Goal: Task Accomplishment & Management: Manage account settings

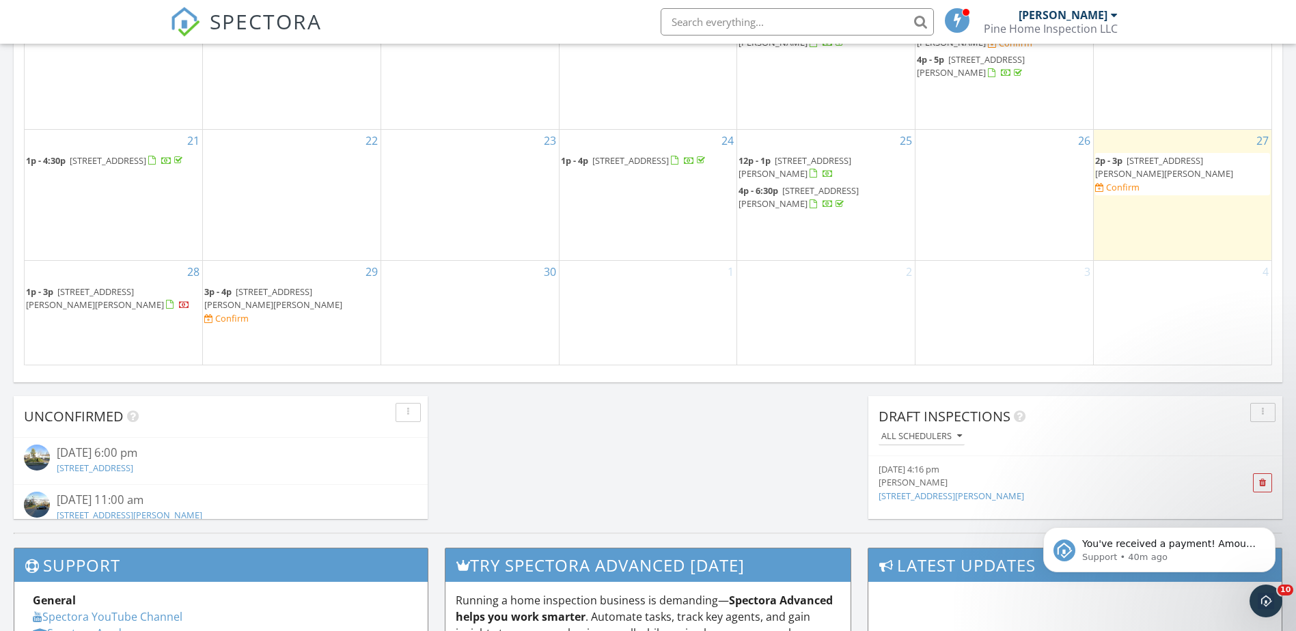
drag, startPoint x: 800, startPoint y: 190, endPoint x: 794, endPoint y: 210, distance: 21.2
click at [810, 210] on div at bounding box center [828, 204] width 37 height 13
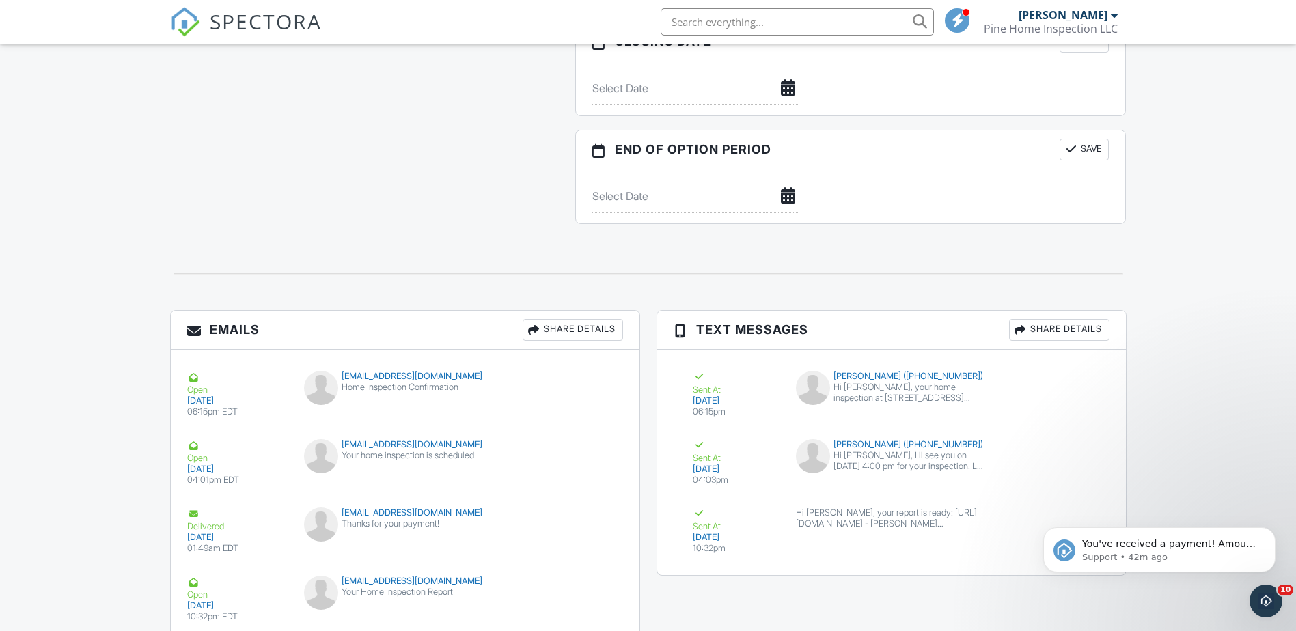
scroll to position [1615, 0]
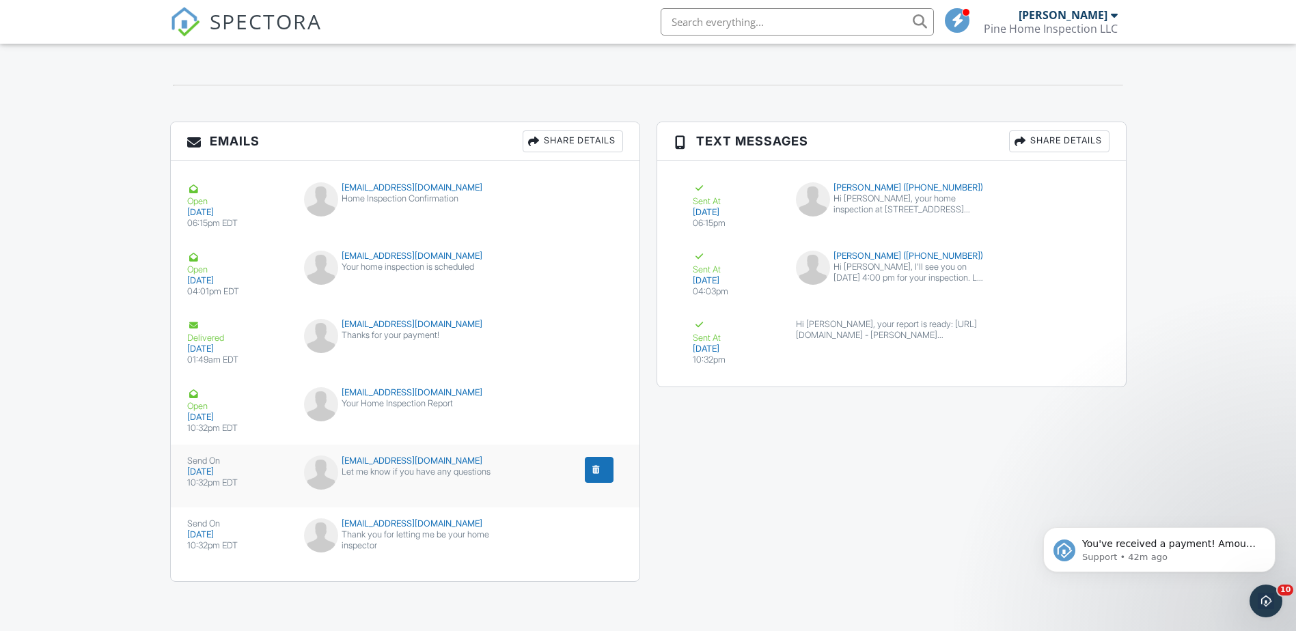
click at [214, 484] on div "10:32pm EDT" at bounding box center [237, 483] width 101 height 11
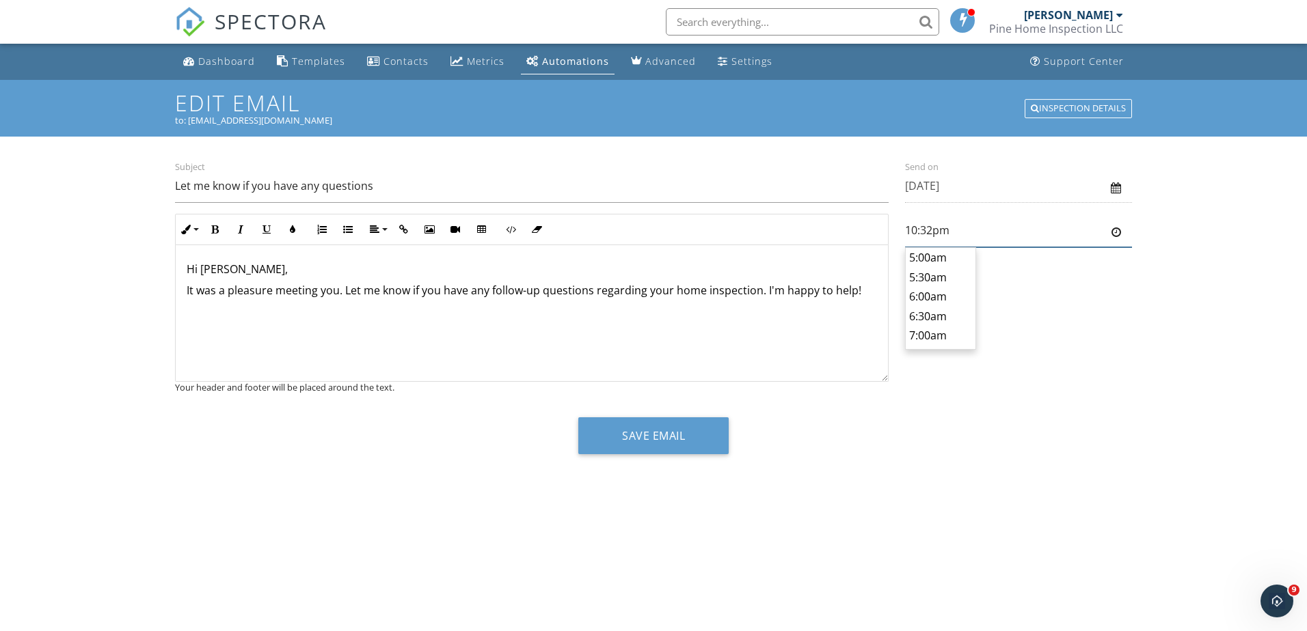
click at [996, 241] on input "10:32pm" at bounding box center [1018, 230] width 227 height 33
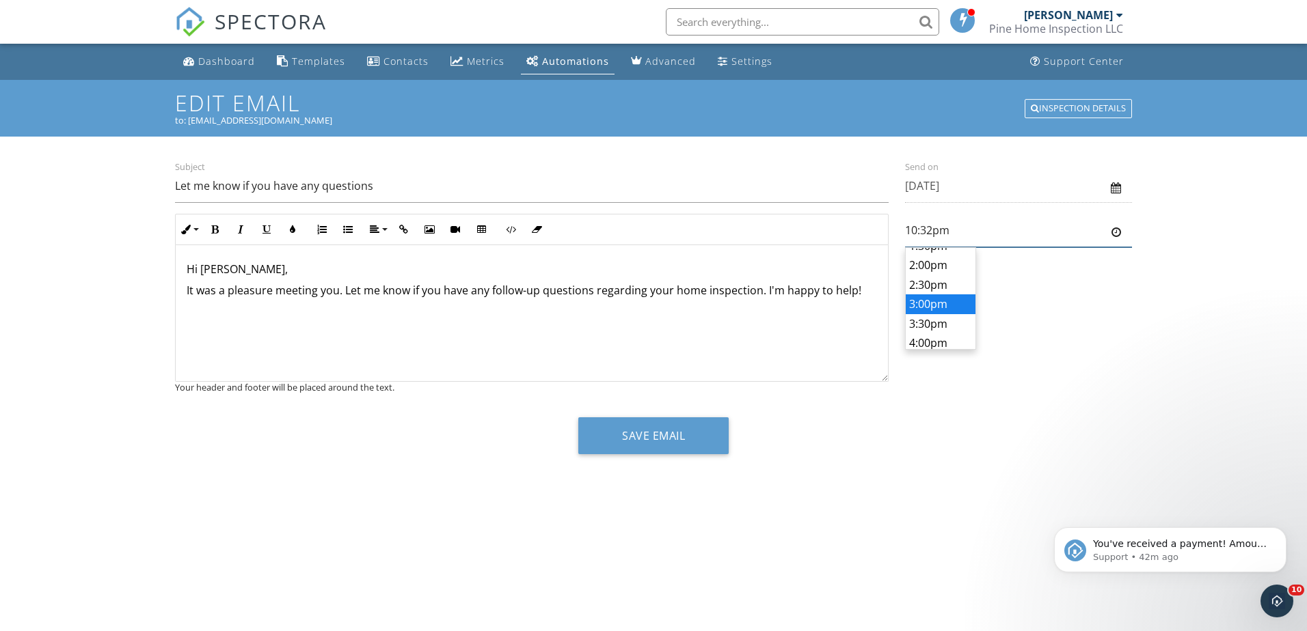
scroll to position [478, 0]
type input "6:00pm"
click at [936, 287] on body "SPECTORA Tommy Williams Pine Home Inspection LLC Role: Inspector Dashboard New …" at bounding box center [653, 310] width 1307 height 621
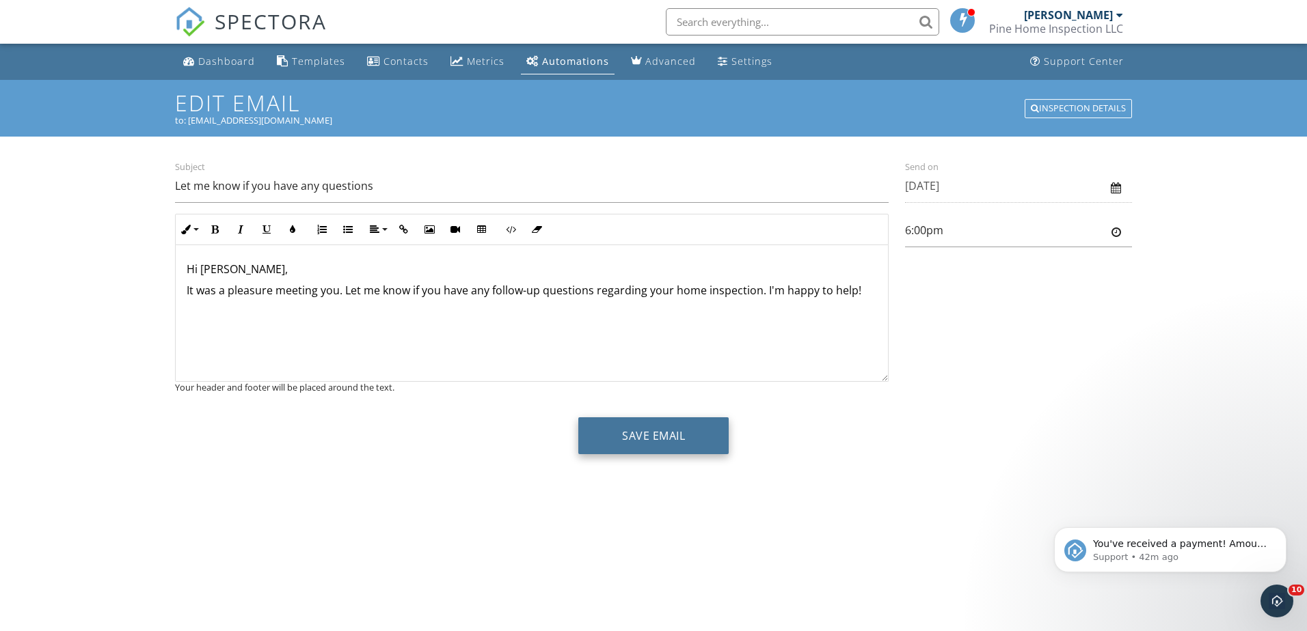
click at [668, 432] on button "Save Email" at bounding box center [653, 436] width 150 height 37
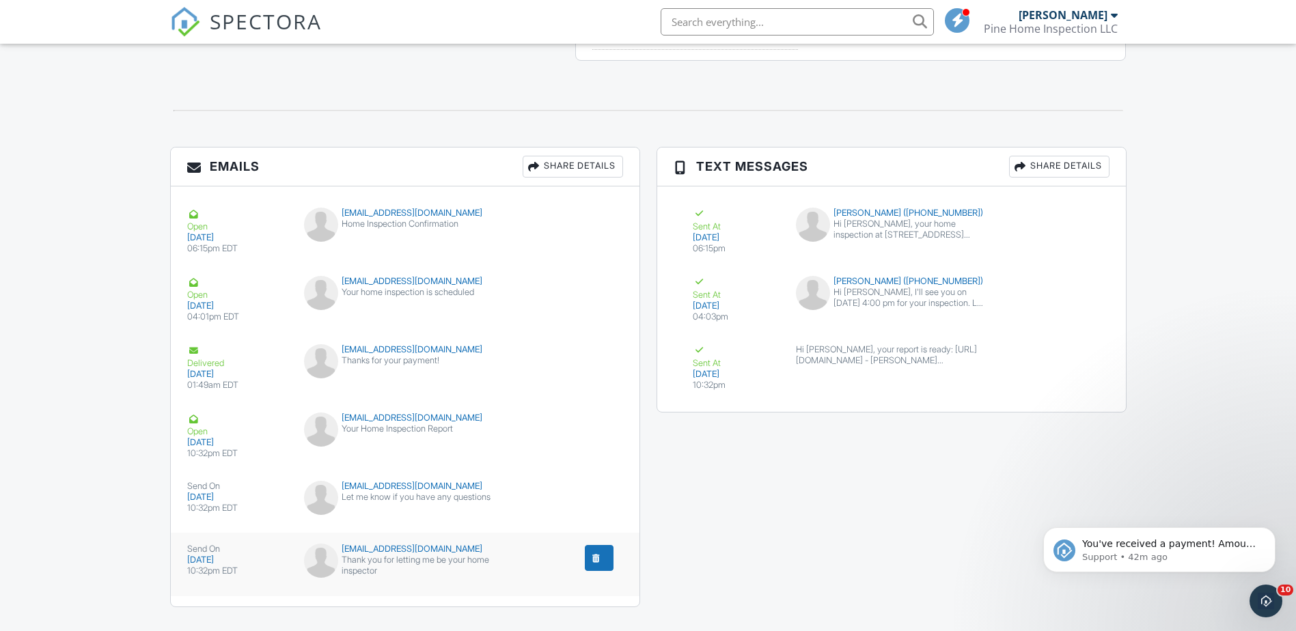
click at [411, 554] on div "[EMAIL_ADDRESS][DOMAIN_NAME]" at bounding box center [405, 549] width 202 height 11
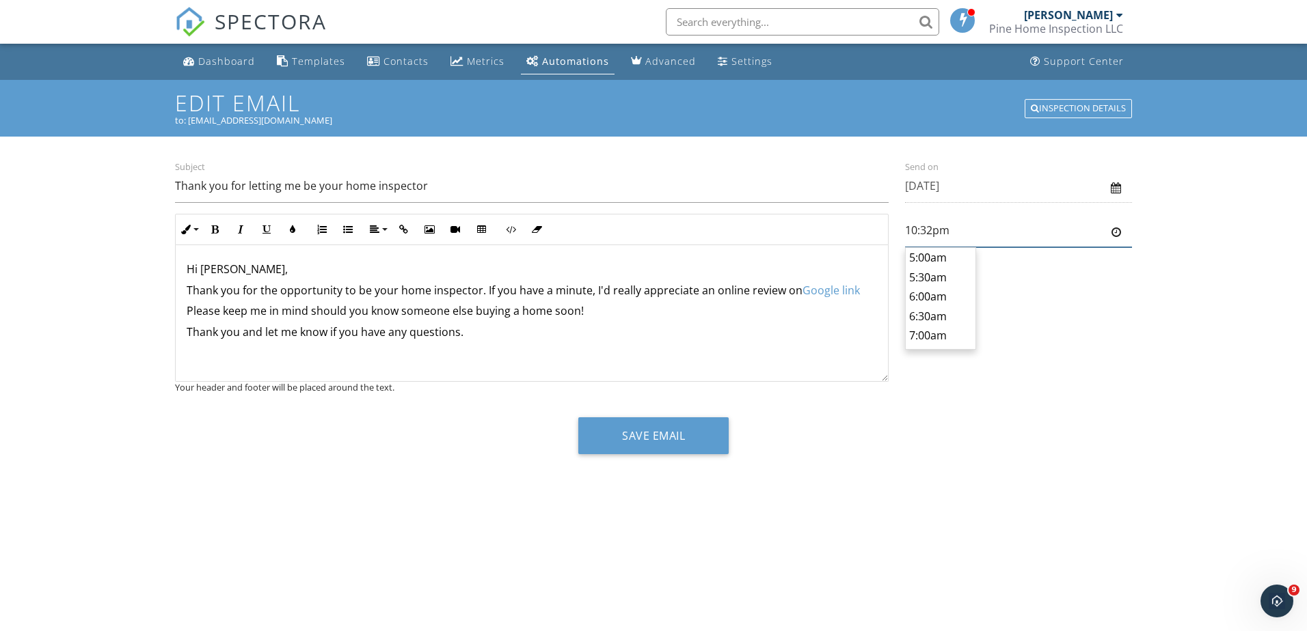
click at [953, 236] on input "10:32pm" at bounding box center [1018, 230] width 227 height 33
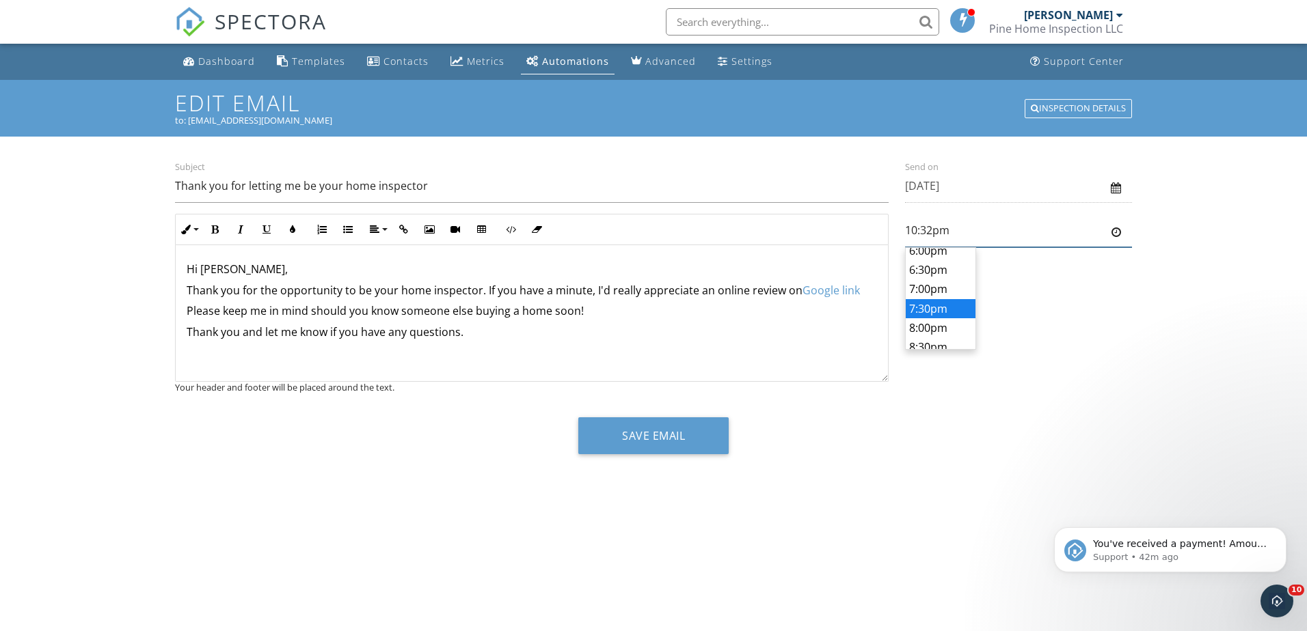
scroll to position [478, 0]
type input "6:30pm"
click at [936, 298] on body "SPECTORA Tommy Williams Pine Home Inspection LLC Role: Inspector Dashboard New …" at bounding box center [653, 310] width 1307 height 621
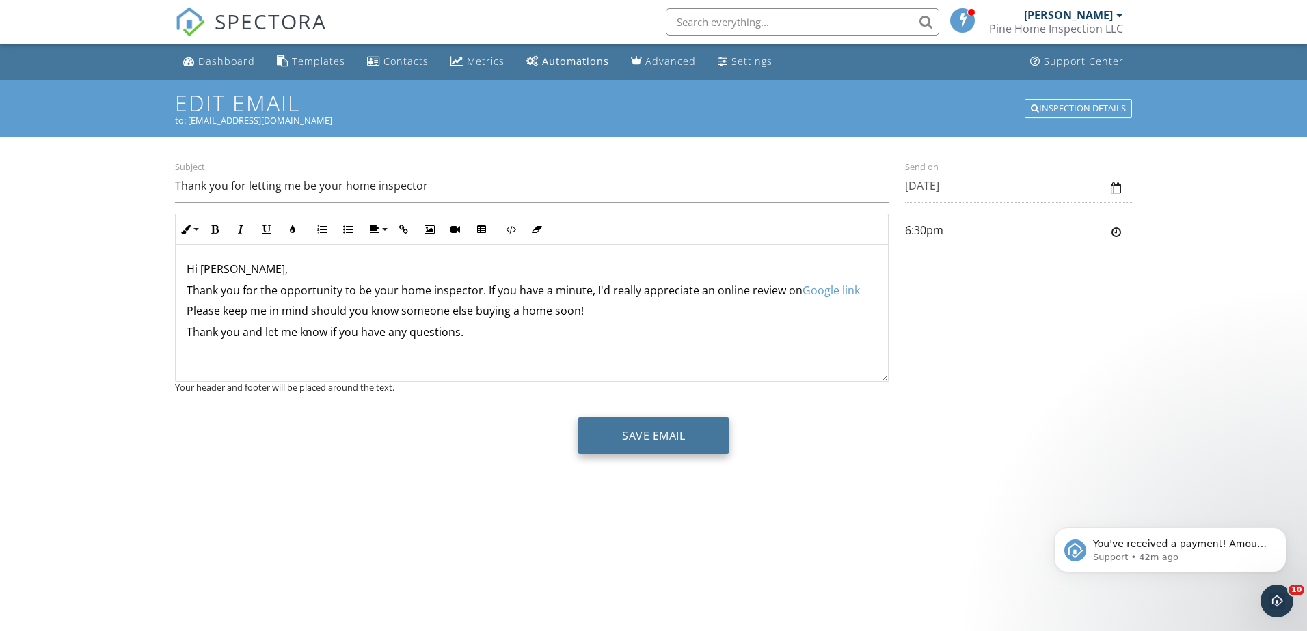
click at [707, 429] on button "Save Email" at bounding box center [653, 436] width 150 height 37
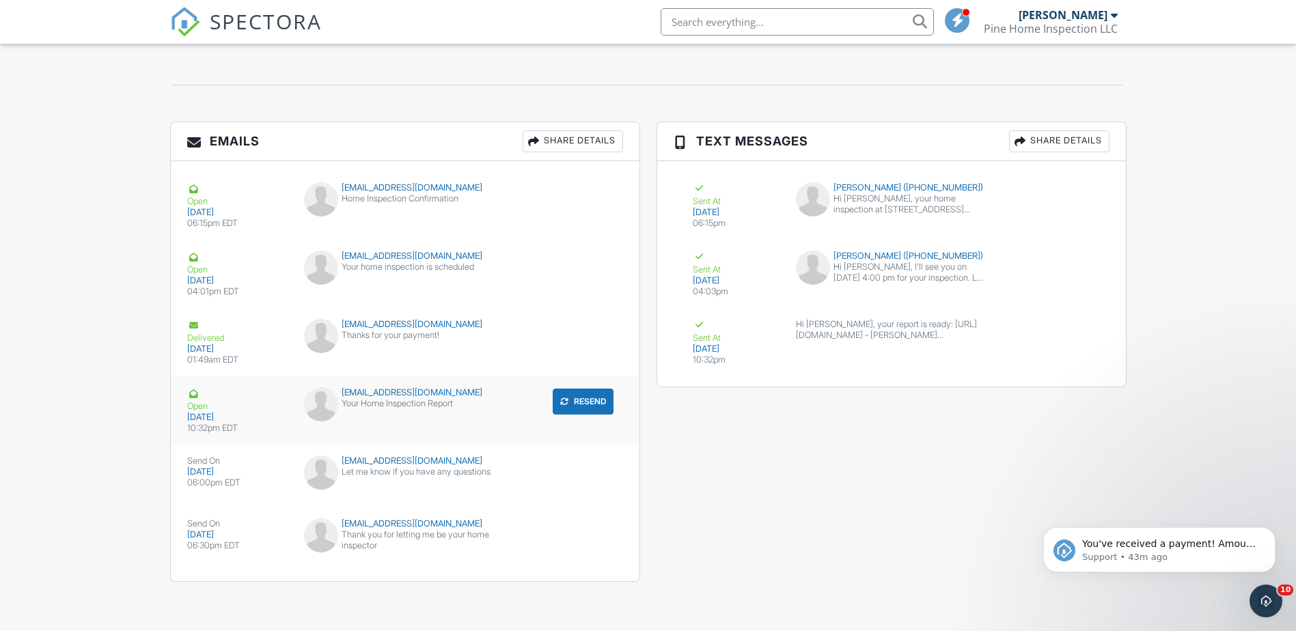
click at [371, 398] on div "Your Home Inspection Report" at bounding box center [405, 403] width 202 height 11
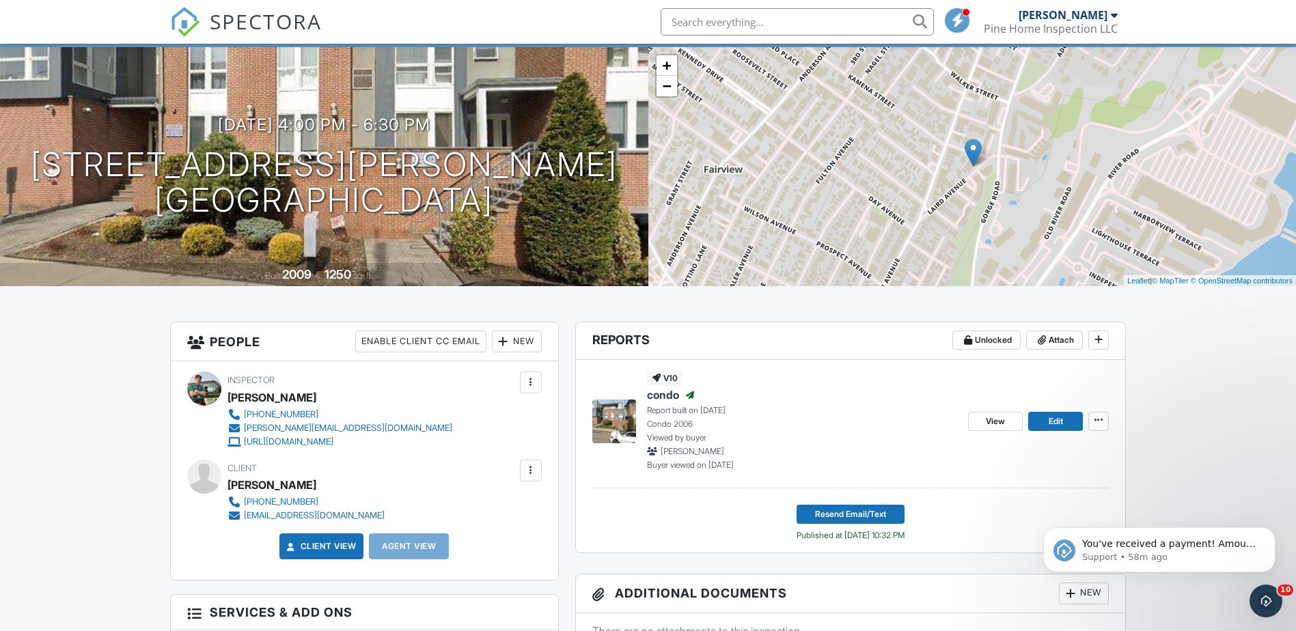
scroll to position [137, 0]
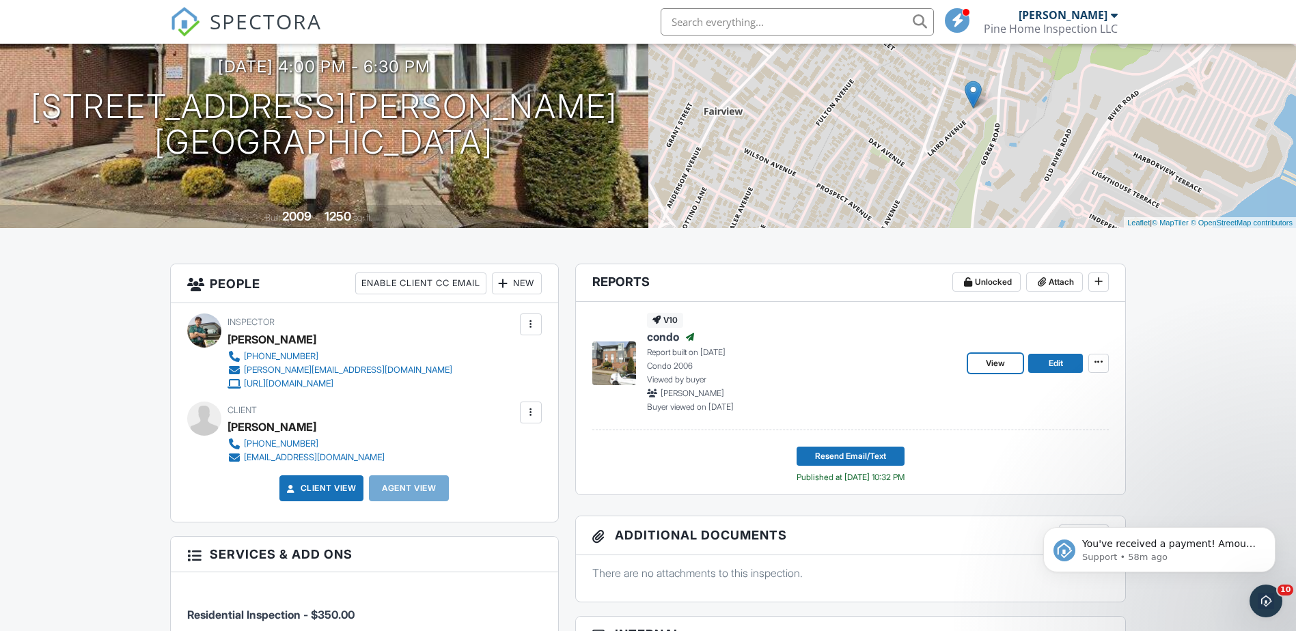
click at [1001, 361] on span "View" at bounding box center [995, 364] width 19 height 14
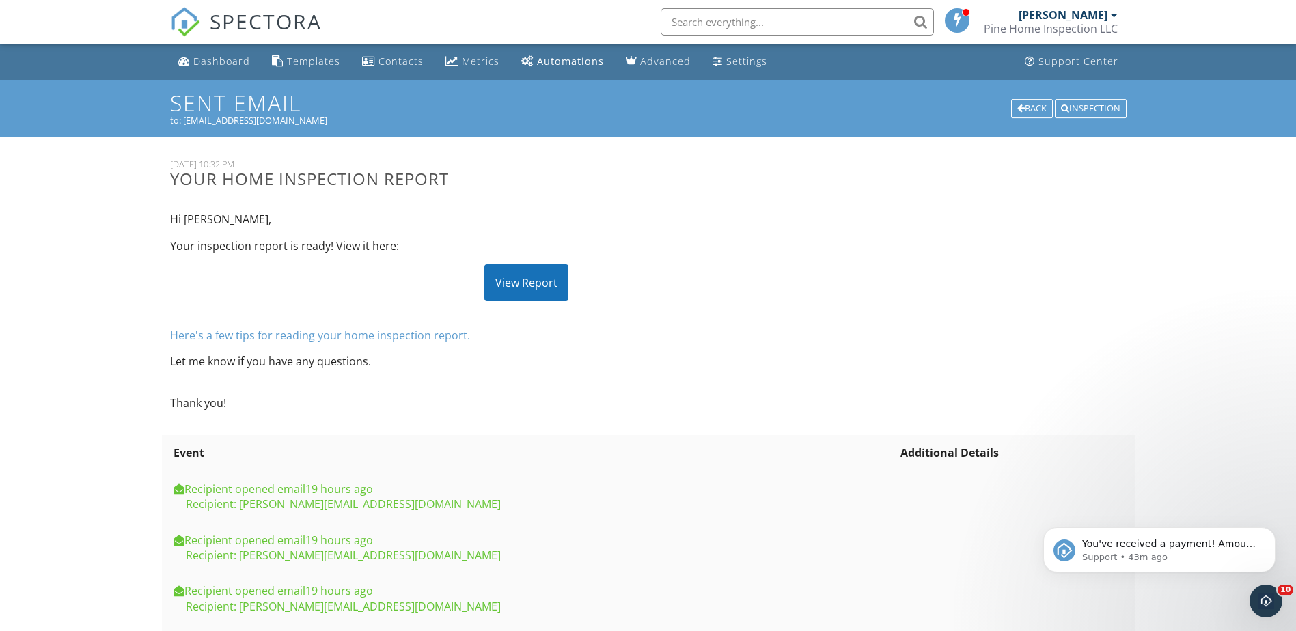
click at [524, 279] on div "View Report" at bounding box center [527, 282] width 84 height 37
